Goal: Information Seeking & Learning: Learn about a topic

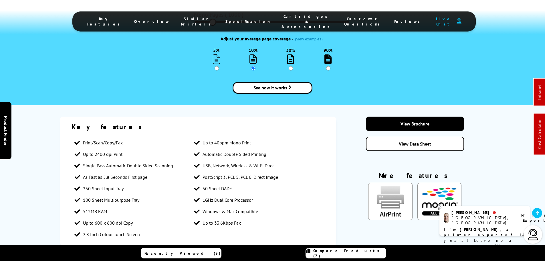
scroll to position [733, 0]
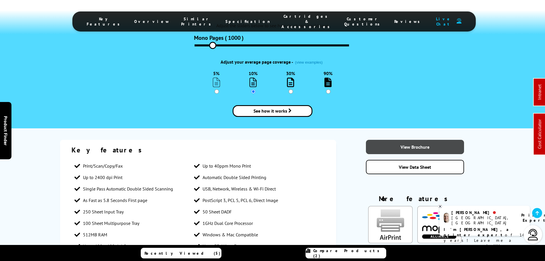
click at [440, 140] on link "View Brochure" at bounding box center [415, 147] width 98 height 14
